Goal: Complete application form

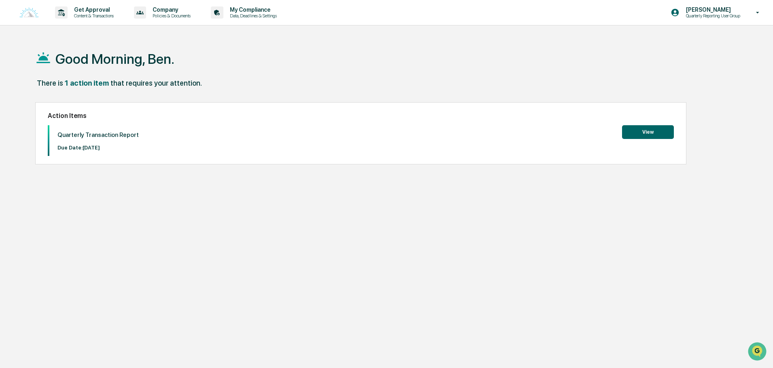
click at [654, 127] on button "View" at bounding box center [648, 132] width 52 height 14
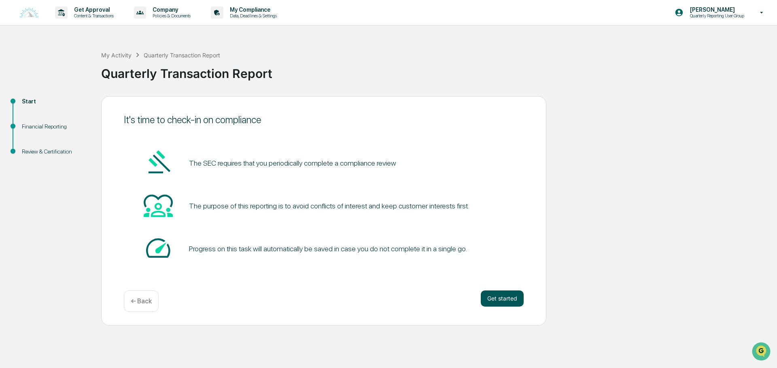
click at [503, 296] on button "Get started" at bounding box center [502, 299] width 43 height 16
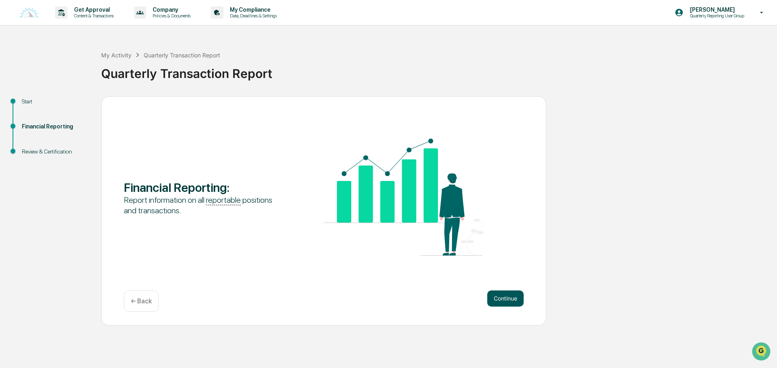
click at [510, 294] on button "Continue" at bounding box center [505, 299] width 36 height 16
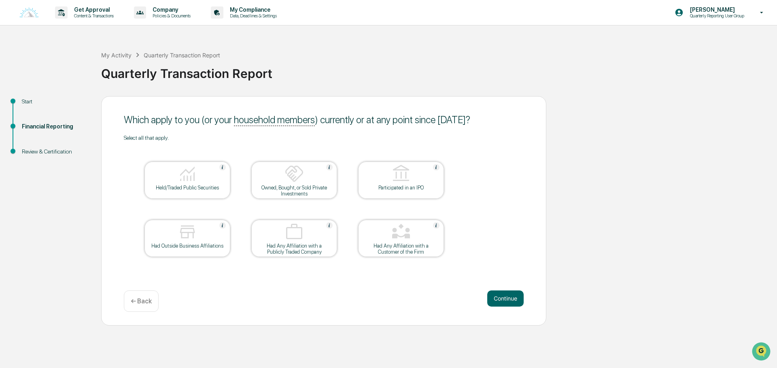
click at [222, 163] on div "Held/Traded Public Securities" at bounding box center [187, 180] width 86 height 37
click at [513, 296] on button "Continue" at bounding box center [505, 299] width 36 height 16
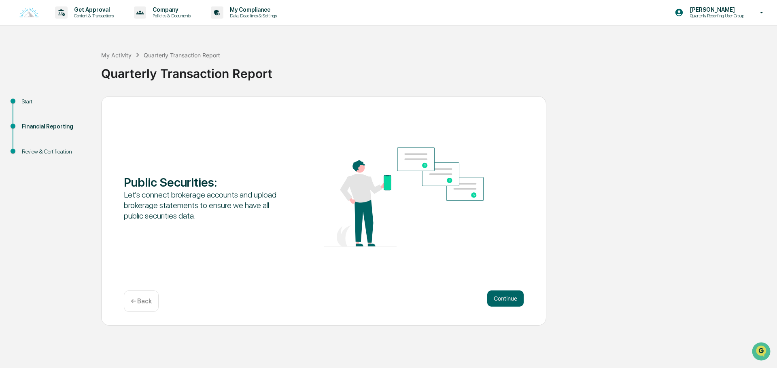
click at [136, 298] on p "← Back" at bounding box center [141, 302] width 21 height 8
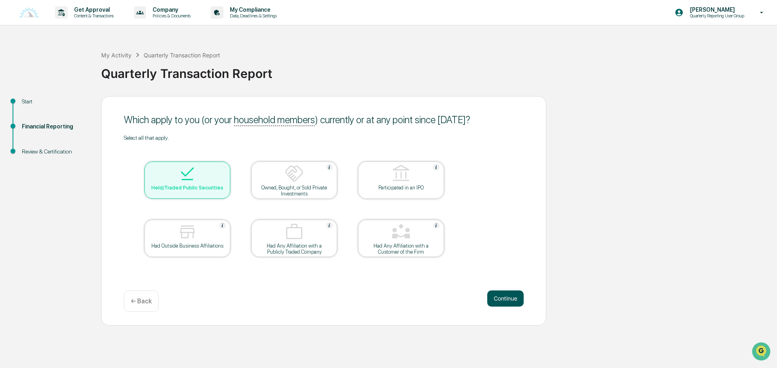
click at [499, 297] on button "Continue" at bounding box center [505, 299] width 36 height 16
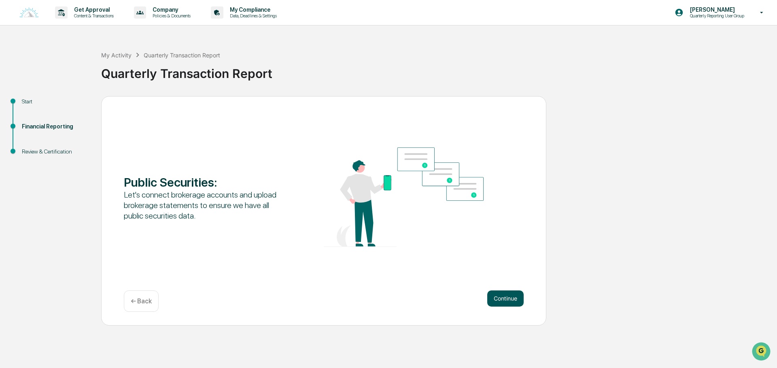
click at [501, 300] on button "Continue" at bounding box center [505, 299] width 36 height 16
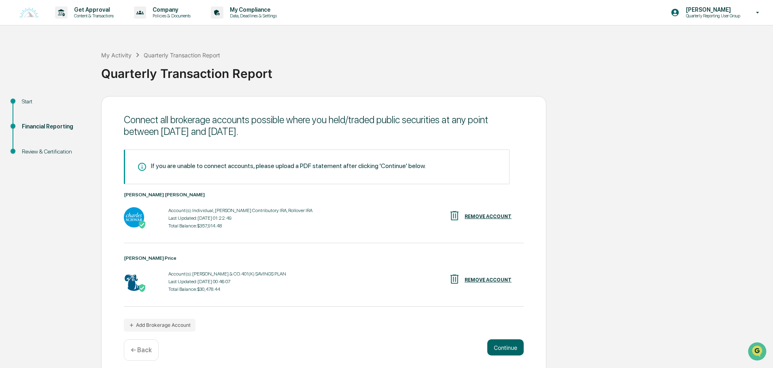
scroll to position [6, 0]
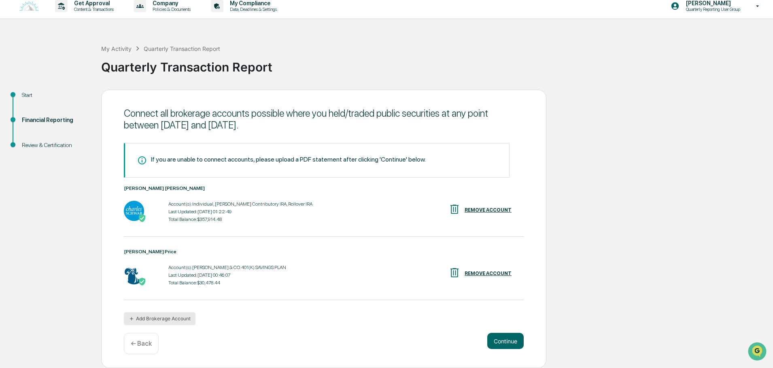
click at [147, 319] on button "Add Brokerage Account" at bounding box center [160, 319] width 72 height 13
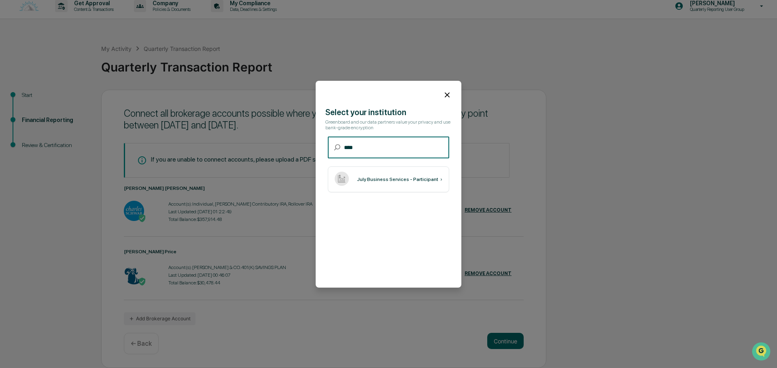
type input "****"
click at [393, 183] on div "July Business Services - Participant ›" at bounding box center [388, 180] width 121 height 26
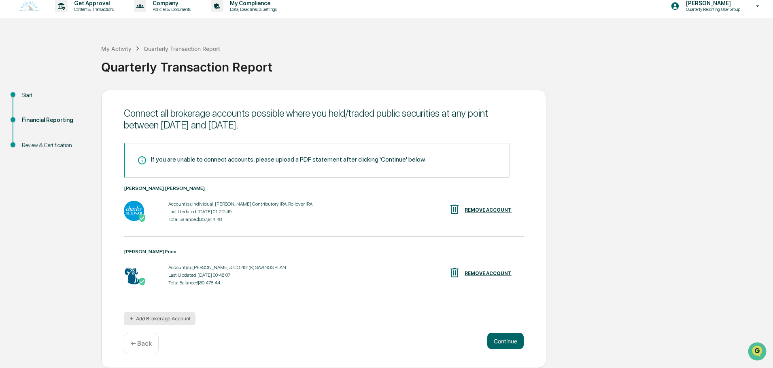
click at [164, 320] on button "Add Brokerage Account" at bounding box center [160, 319] width 72 height 13
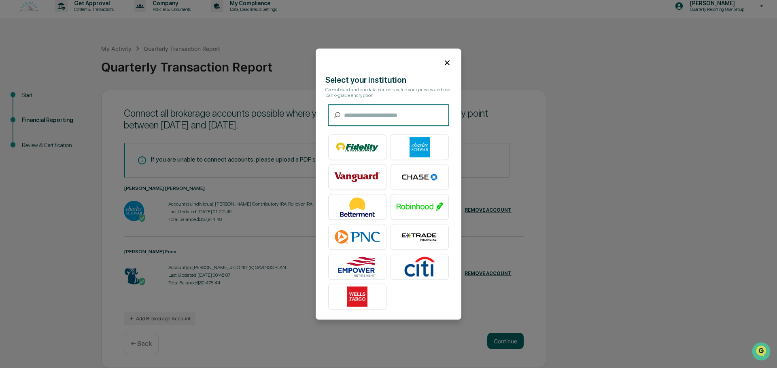
click at [381, 110] on input "text" at bounding box center [396, 115] width 105 height 21
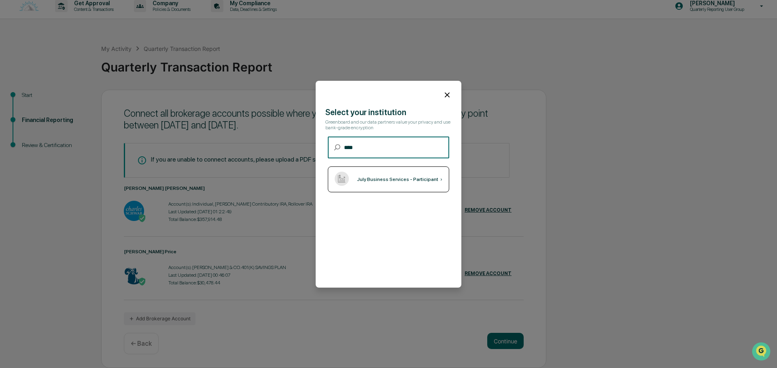
type input "****"
click at [398, 175] on div "July Business Services - Participant ›" at bounding box center [388, 180] width 121 height 26
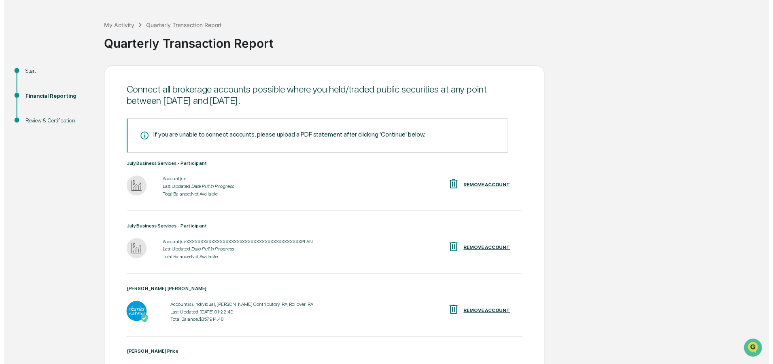
scroll to position [121, 0]
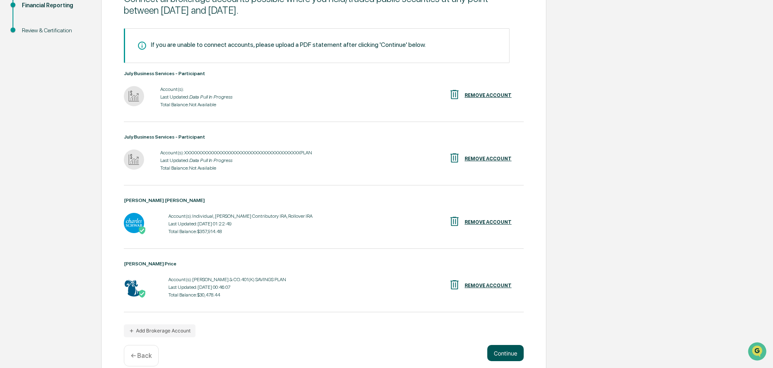
click at [504, 351] on button "Continue" at bounding box center [505, 353] width 36 height 16
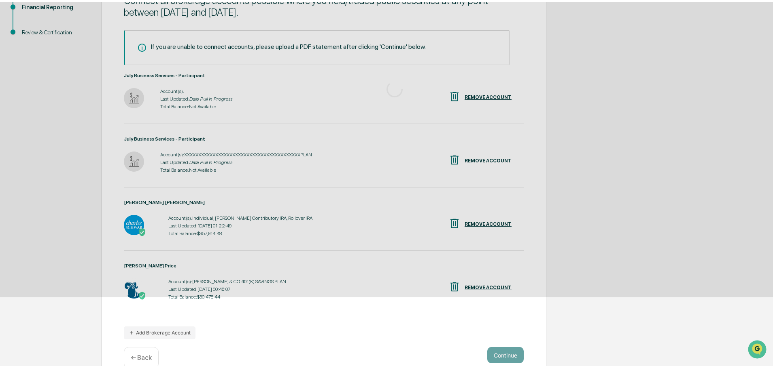
scroll to position [0, 0]
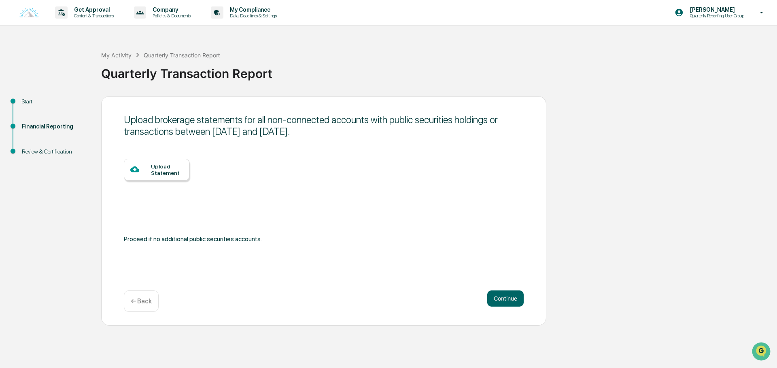
click at [143, 302] on p "← Back" at bounding box center [141, 302] width 21 height 8
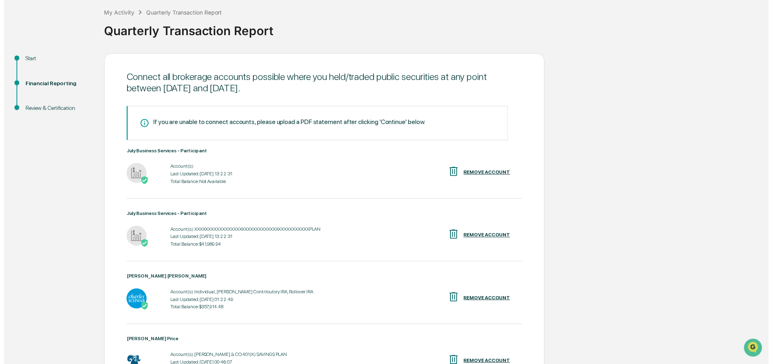
scroll to position [133, 0]
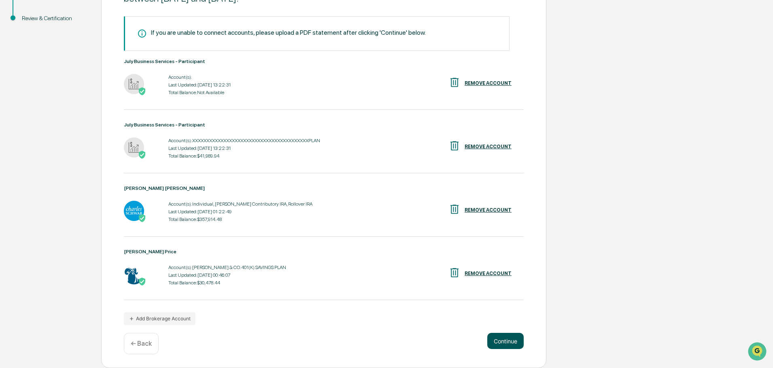
click at [502, 338] on button "Continue" at bounding box center [505, 341] width 36 height 16
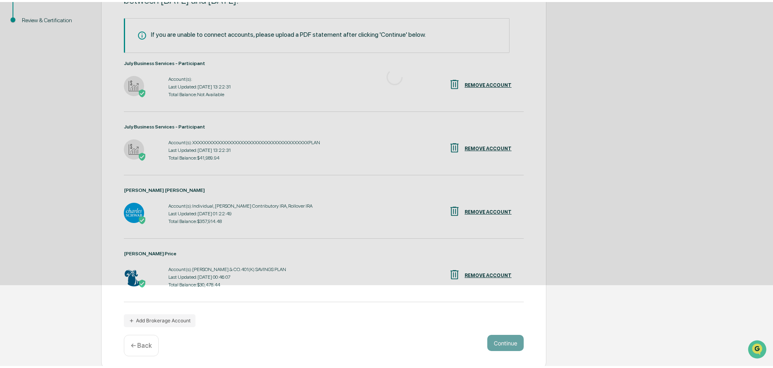
scroll to position [0, 0]
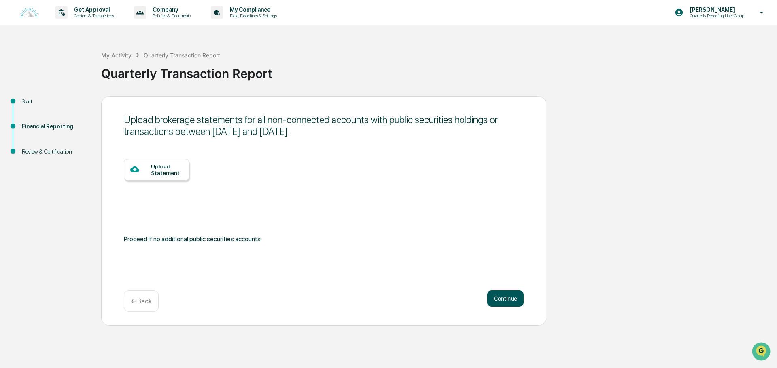
click at [499, 303] on button "Continue" at bounding box center [505, 299] width 36 height 16
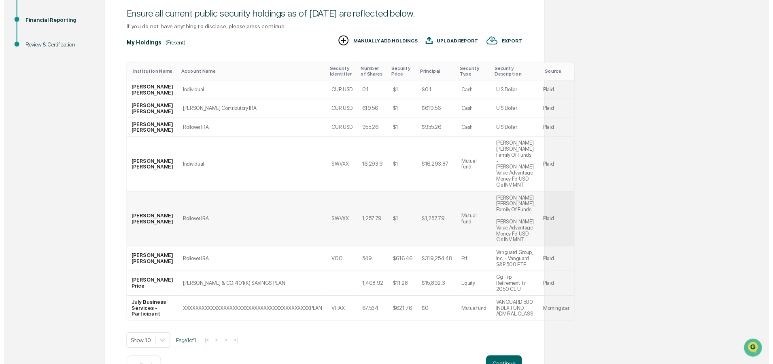
scroll to position [188, 0]
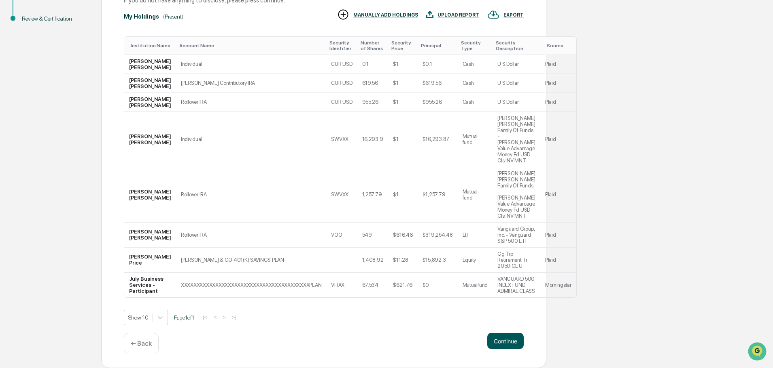
click at [500, 342] on button "Continue" at bounding box center [505, 341] width 36 height 16
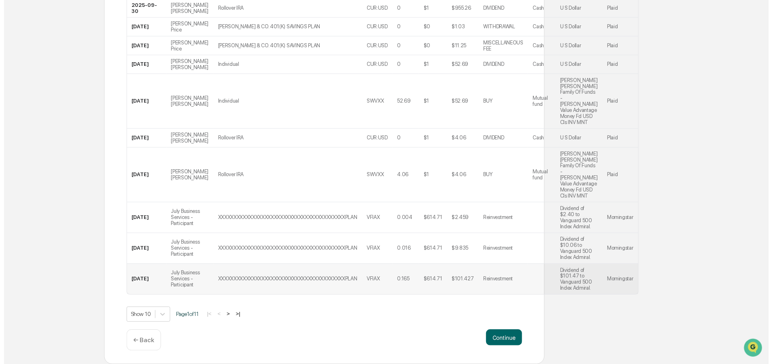
scroll to position [256, 0]
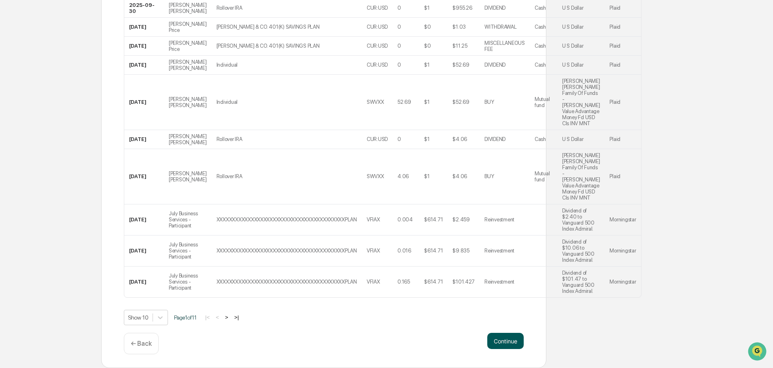
click at [496, 341] on button "Continue" at bounding box center [505, 341] width 36 height 16
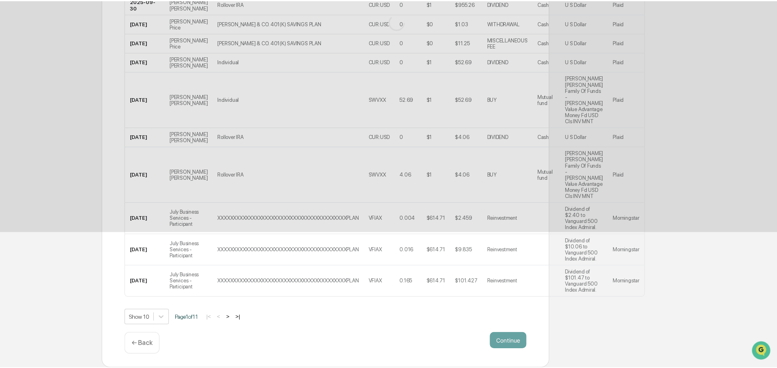
scroll to position [0, 0]
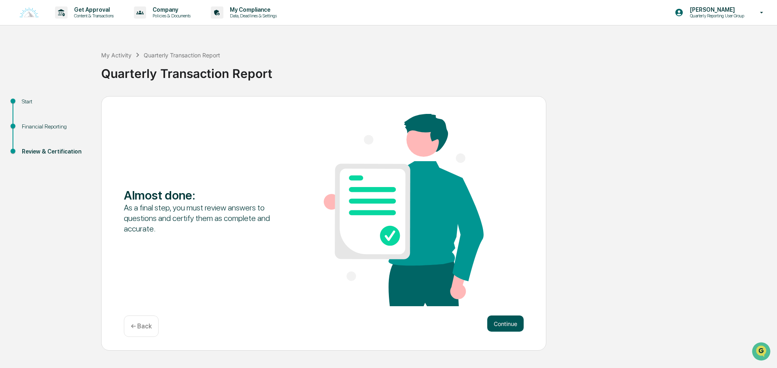
click at [515, 327] on button "Continue" at bounding box center [505, 324] width 36 height 16
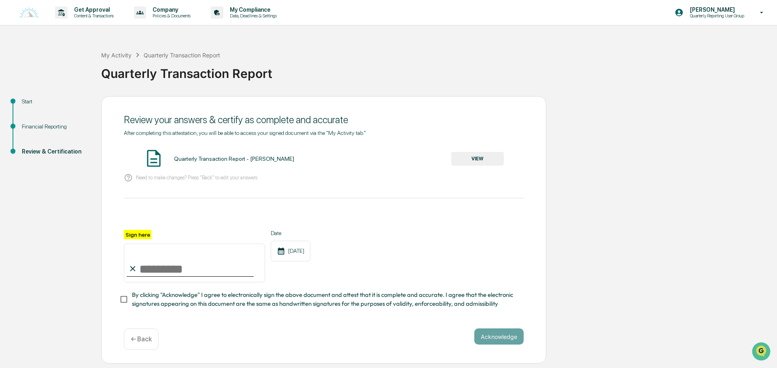
click at [480, 155] on button "VIEW" at bounding box center [477, 159] width 53 height 14
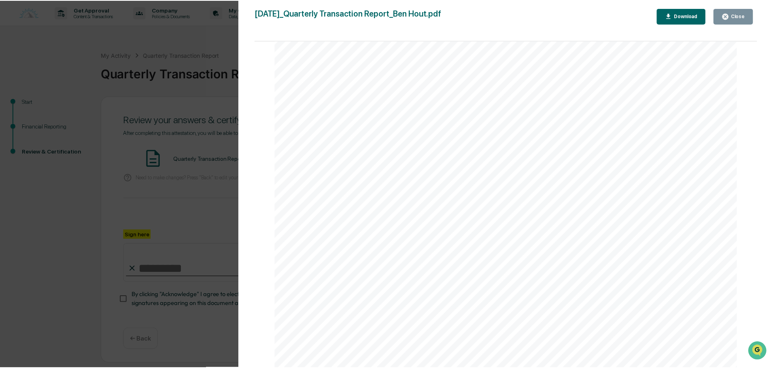
scroll to position [5130, 0]
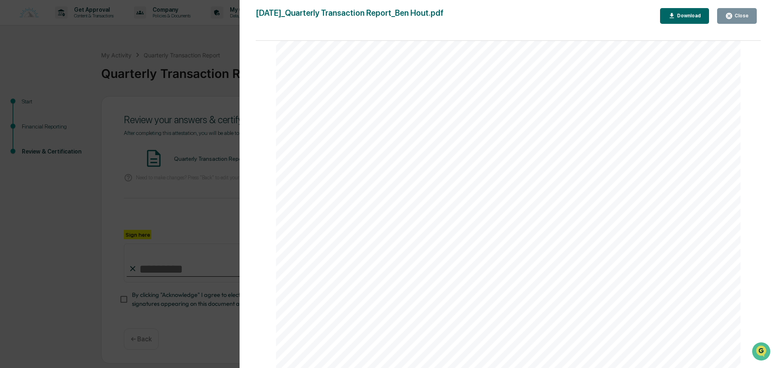
click at [733, 12] on button "Close" at bounding box center [737, 16] width 40 height 16
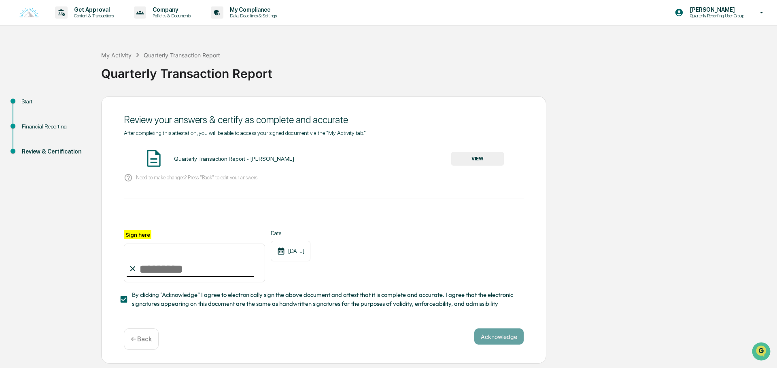
drag, startPoint x: 146, startPoint y: 270, endPoint x: 154, endPoint y: 268, distance: 7.6
click at [146, 270] on input "Sign here" at bounding box center [194, 263] width 141 height 39
type input "**********"
click at [503, 337] on button "Acknowledge" at bounding box center [498, 337] width 49 height 16
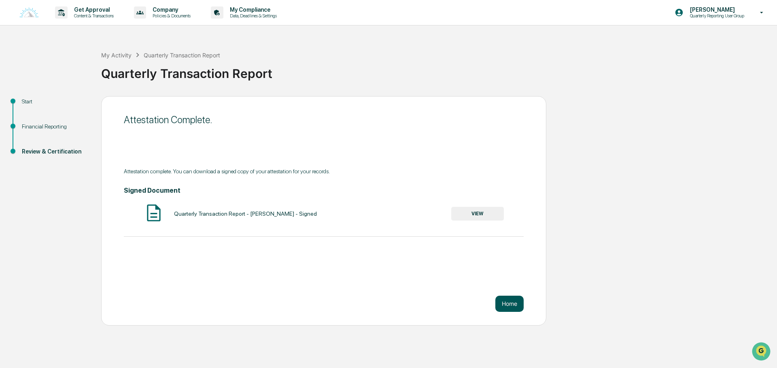
click at [504, 306] on button "Home" at bounding box center [509, 304] width 28 height 16
